Goal: Check status: Check status

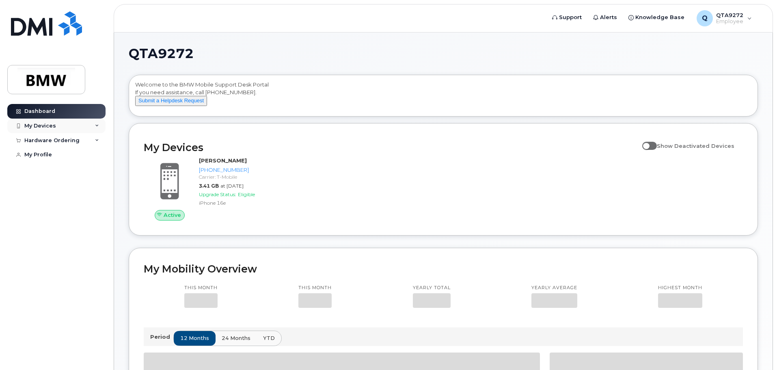
click at [66, 127] on div "My Devices" at bounding box center [56, 126] width 98 height 15
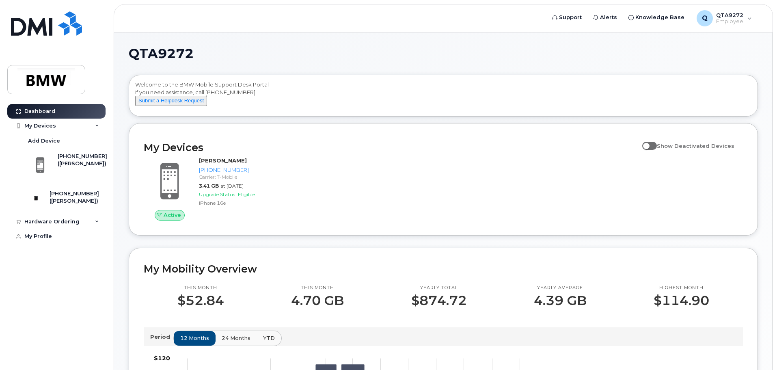
click at [481, 201] on div "Active [PERSON_NAME] [PHONE_NUMBER] Carrier: T-Mobile 3.41 GB at [DATE] Upgrade…" at bounding box center [443, 188] width 609 height 73
click at [79, 203] on div "([PERSON_NAME])" at bounding box center [75, 200] width 50 height 7
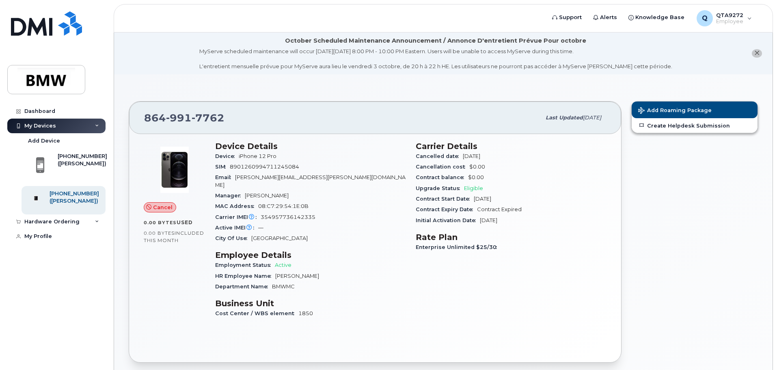
drag, startPoint x: 322, startPoint y: 308, endPoint x: 204, endPoint y: 273, distance: 123.1
click at [204, 273] on div "Cancel 0.00 Bytes  used 0.00 Bytes  included this month Device Details Device i…" at bounding box center [375, 233] width 473 height 194
click at [175, 252] on div "Cancel 0.00 Bytes  used 0.00 Bytes  included this month" at bounding box center [174, 233] width 71 height 194
drag, startPoint x: 187, startPoint y: 238, endPoint x: 141, endPoint y: 166, distance: 85.4
click at [141, 166] on div "Cancel 0.00 Bytes  used 0.00 Bytes  included this month" at bounding box center [174, 233] width 71 height 194
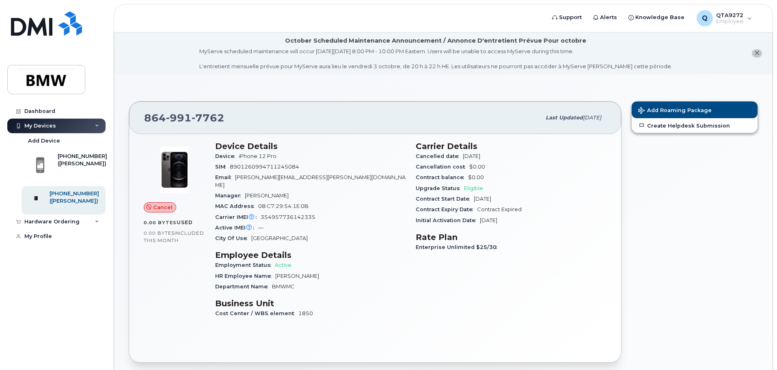
click at [371, 191] on div "Manager David Thrift" at bounding box center [310, 196] width 191 height 11
